Goal: Understand process/instructions

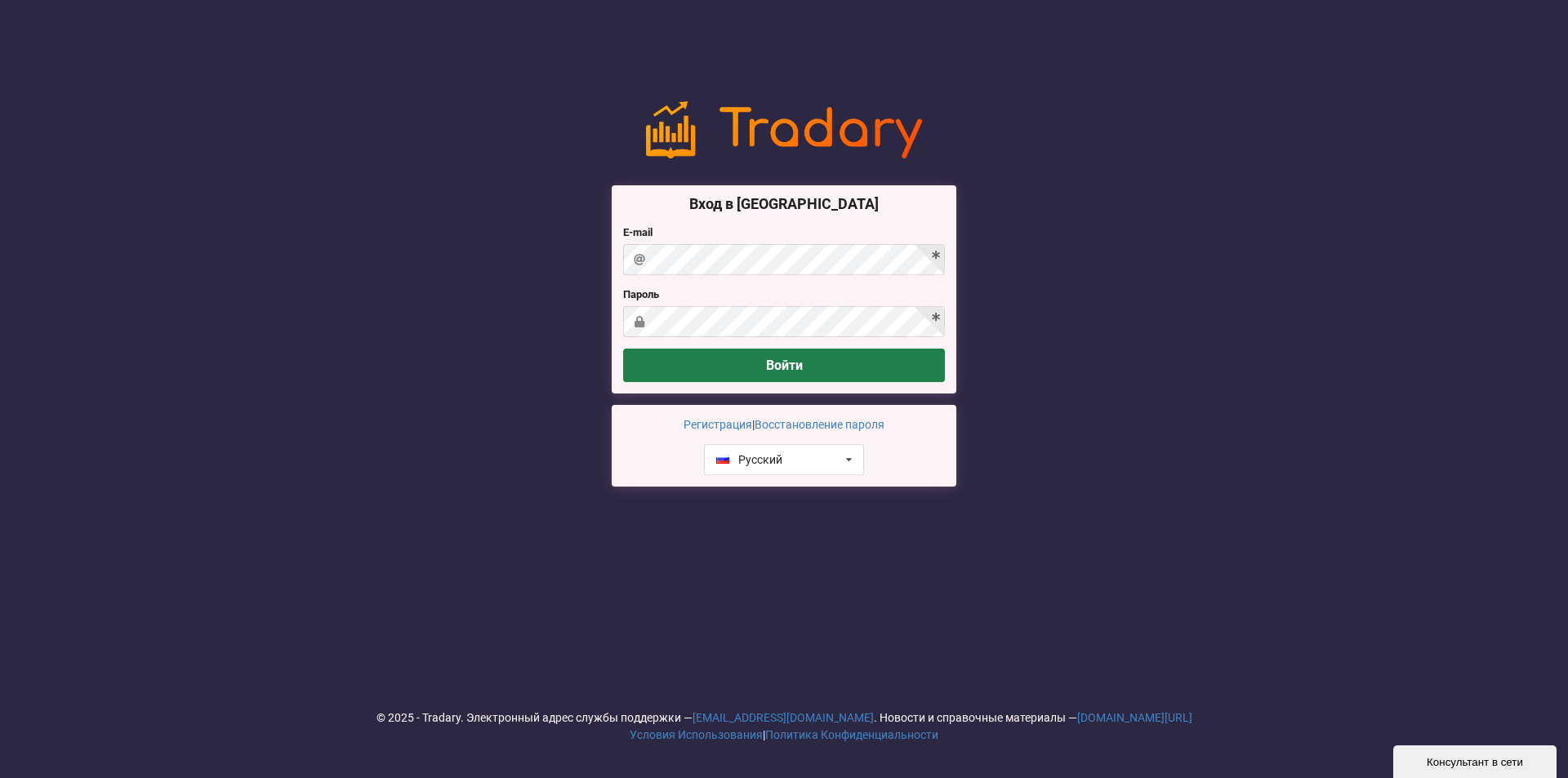
click at [804, 382] on button "Войти" at bounding box center [783, 365] width 321 height 33
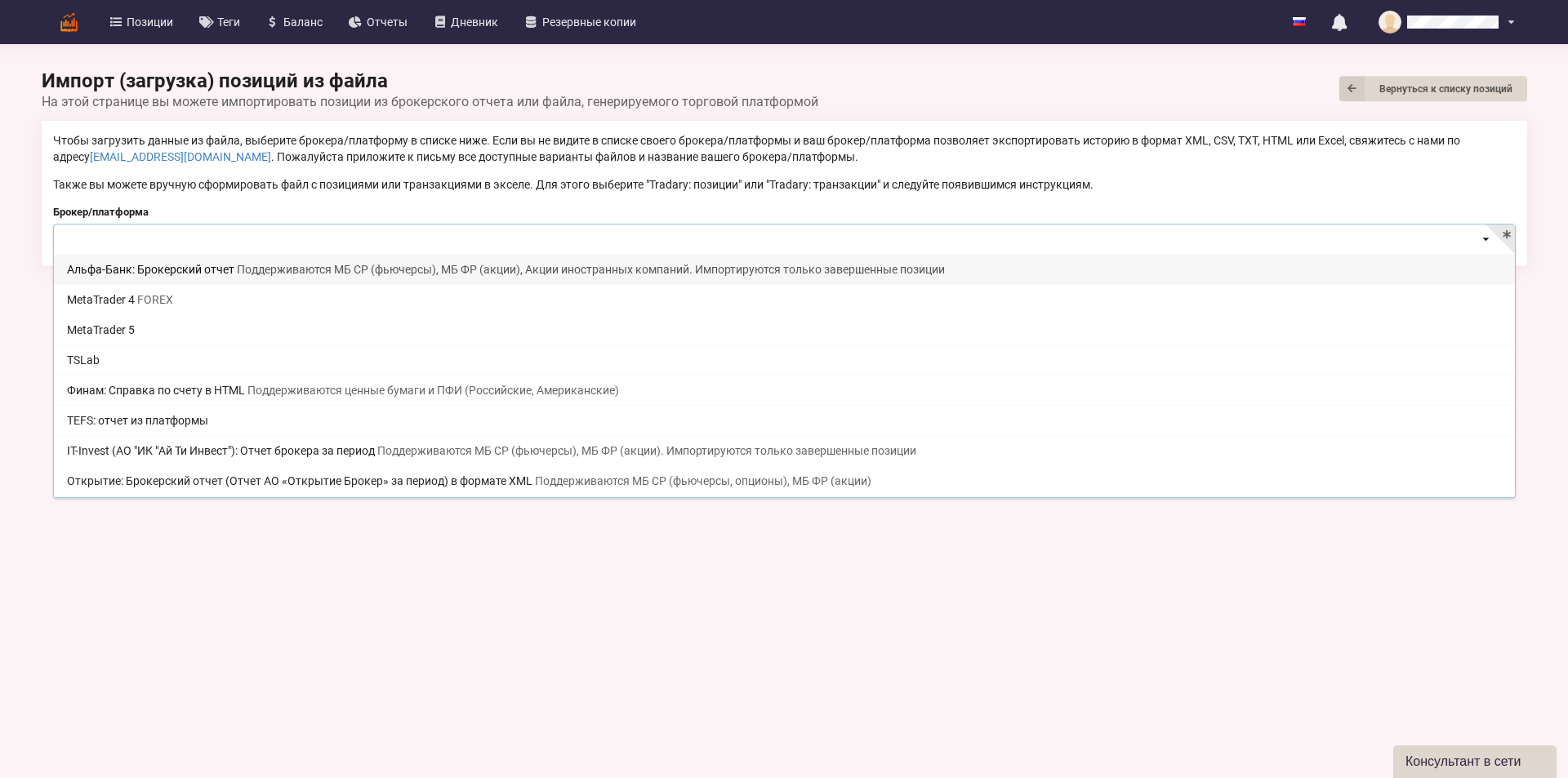
click at [237, 247] on input at bounding box center [785, 241] width 1461 height 32
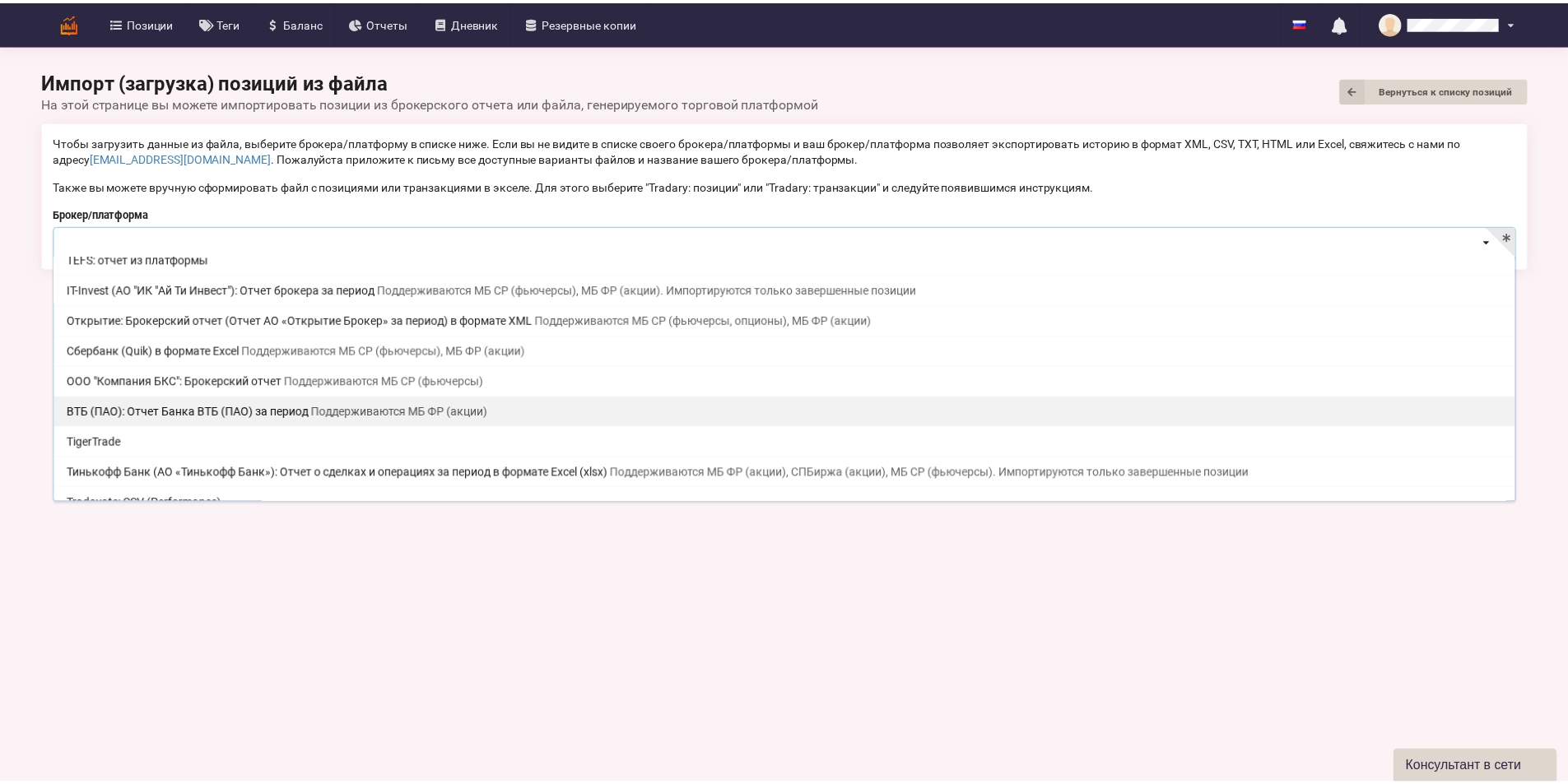
scroll to position [333, 0]
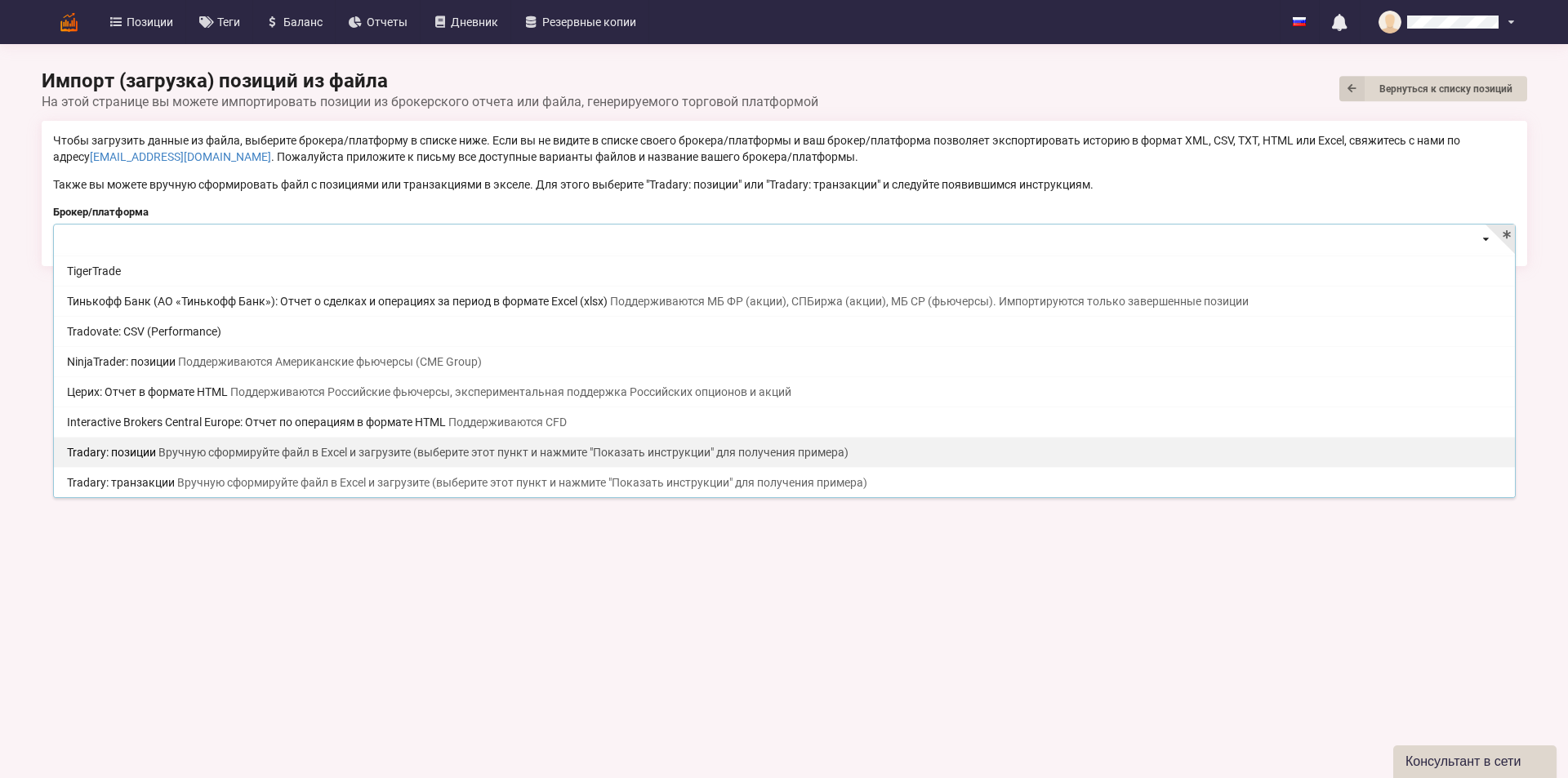
click at [363, 448] on span "Вручную сформируйте файл в Excel и загрузите (выберите этот пункт и нажмите "По…" at bounding box center [503, 452] width 690 height 13
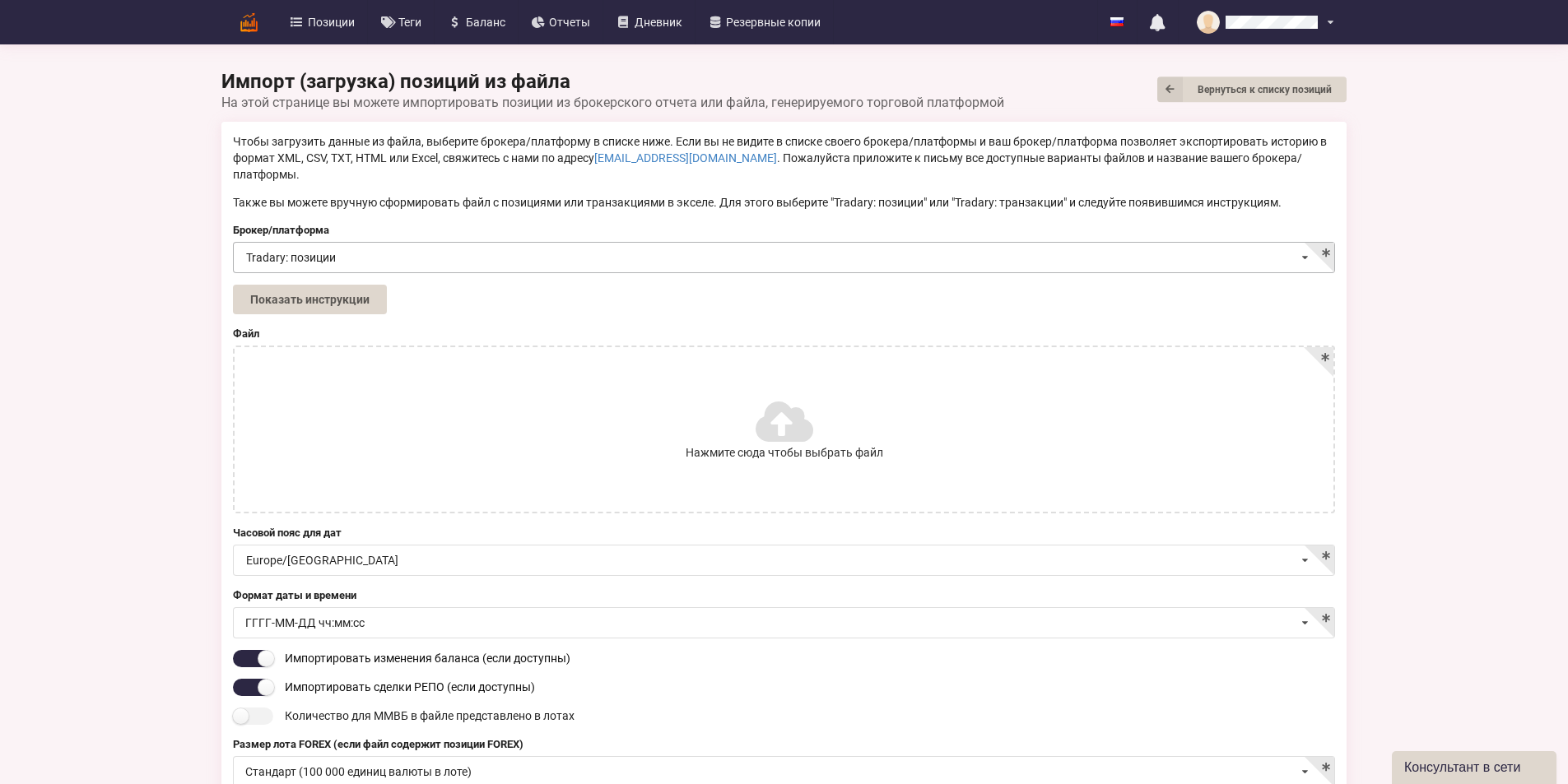
click at [258, 243] on input at bounding box center [785, 259] width 1101 height 32
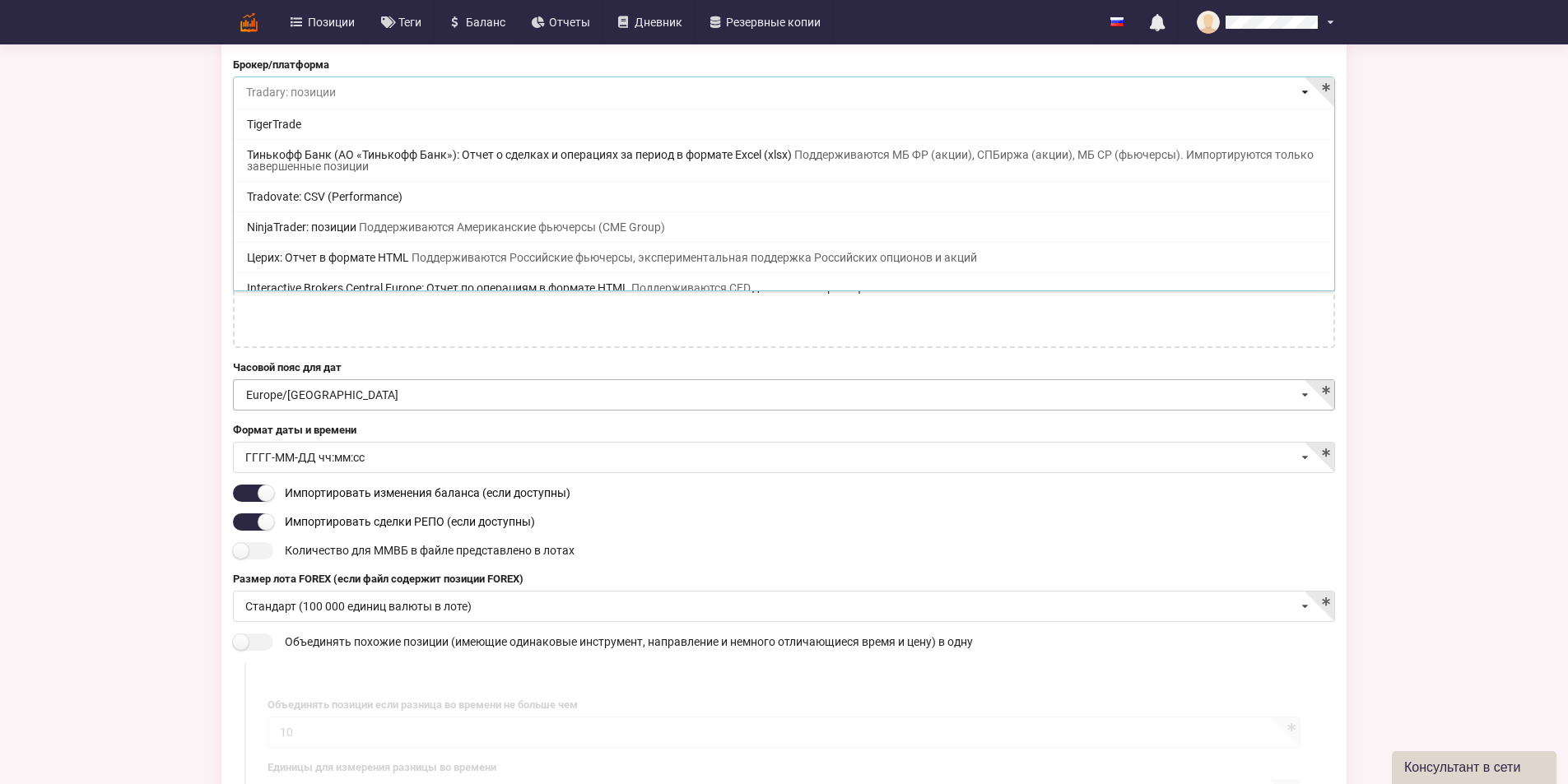
scroll to position [164, 0]
click at [534, 312] on span "Вручную сформируйте файл в Excel и загрузите (выберите этот пункт и нажмите "По…" at bounding box center [690, 319] width 696 height 13
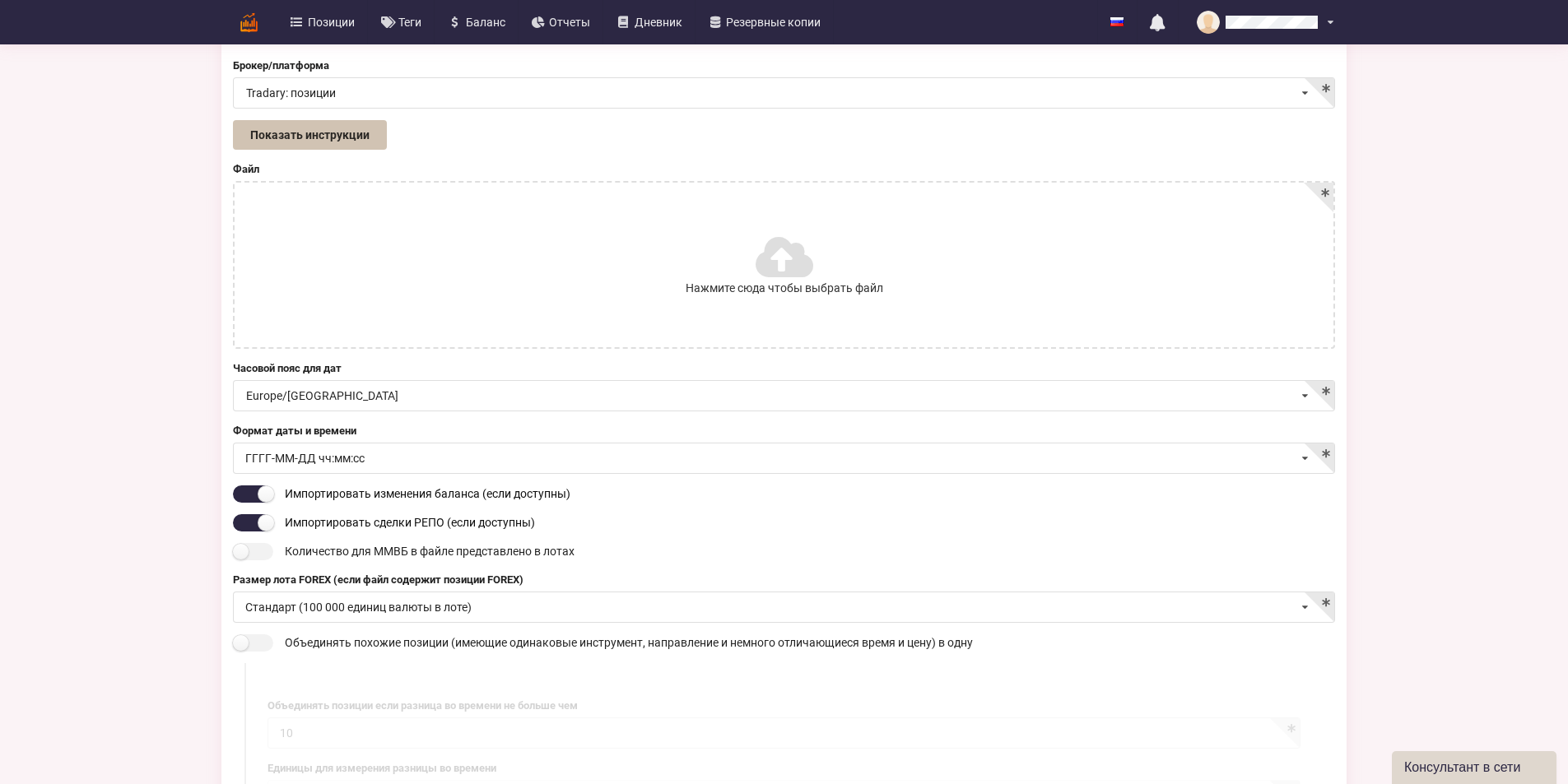
click at [233, 125] on button "Показать инструкции" at bounding box center [310, 135] width 154 height 30
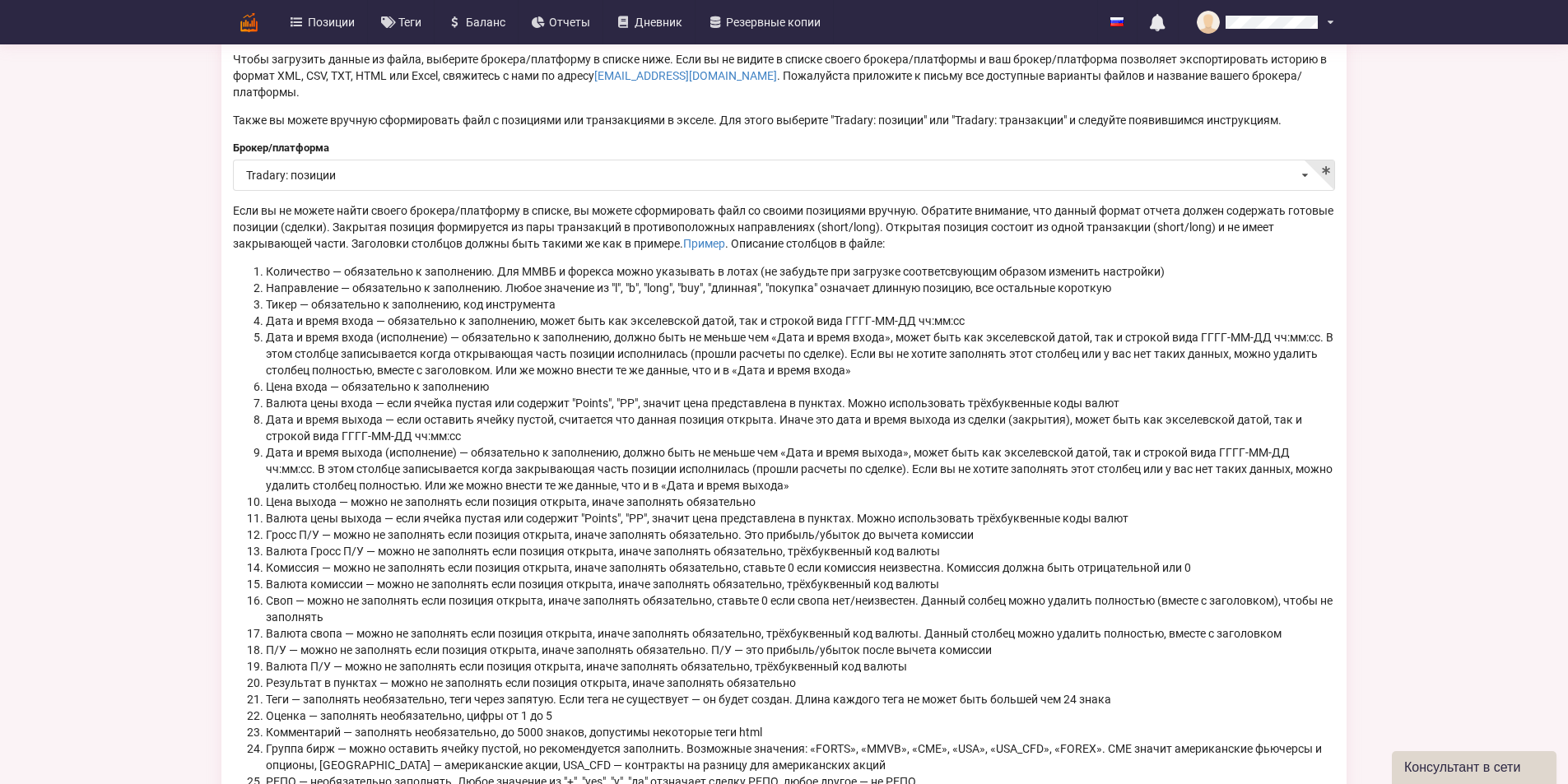
scroll to position [0, 0]
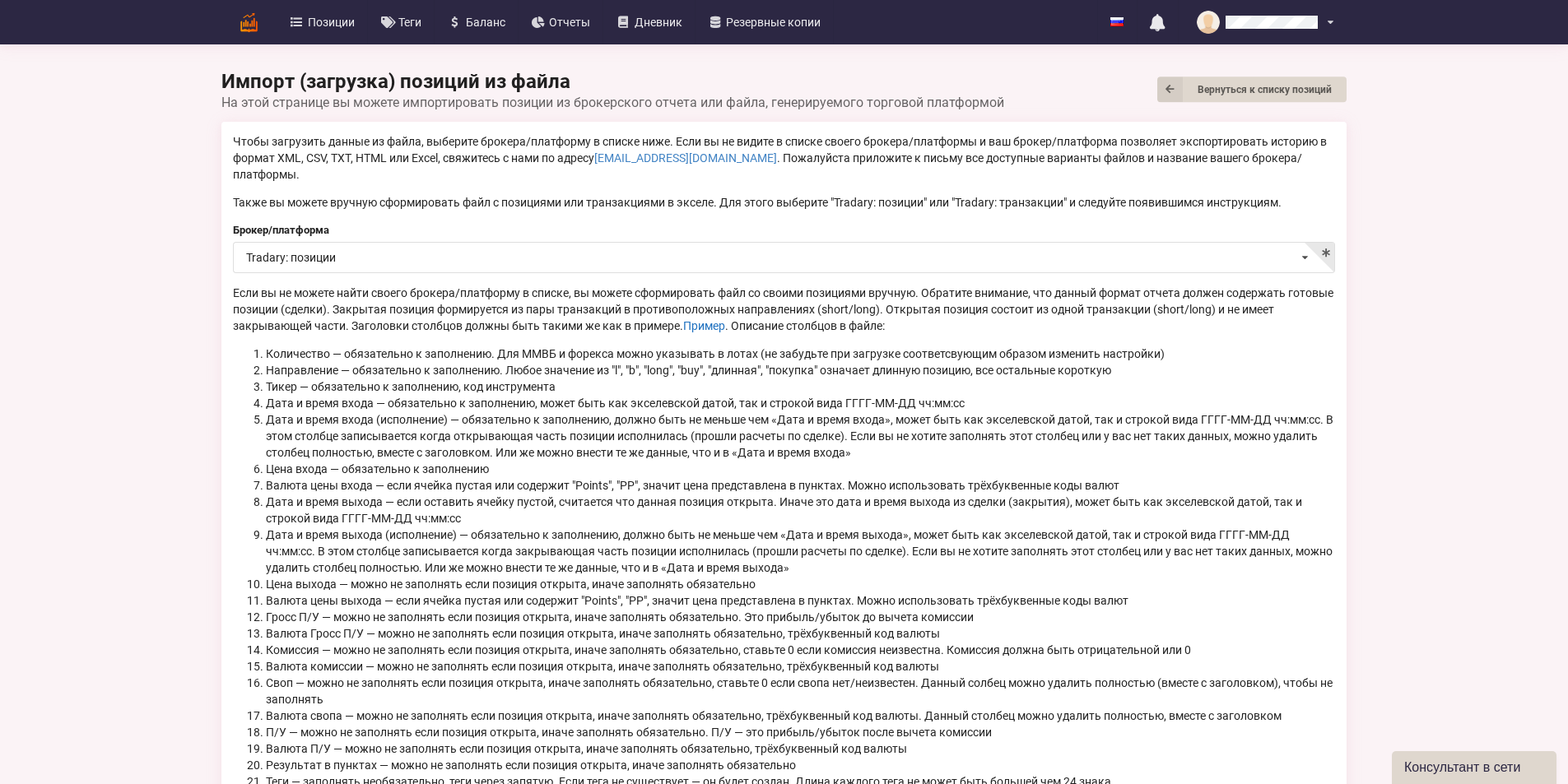
click at [725, 319] on link "Пример" at bounding box center [704, 326] width 42 height 13
